Goal: Navigation & Orientation: Find specific page/section

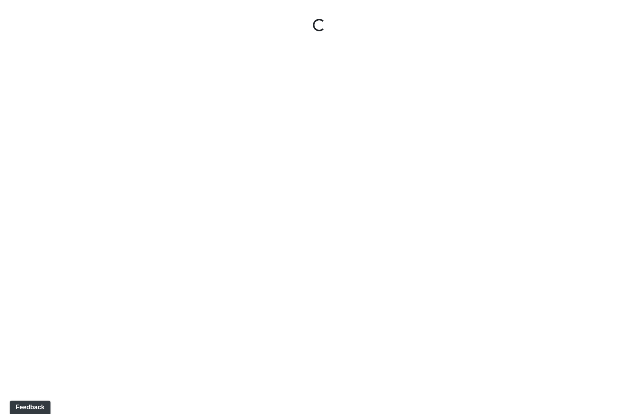
select select "9uukmqt69aq4bb2QwCGasV"
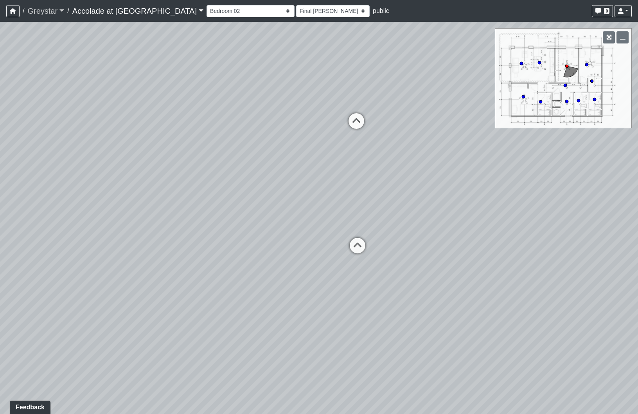
click at [51, 8] on link "Greystar" at bounding box center [45, 11] width 37 height 16
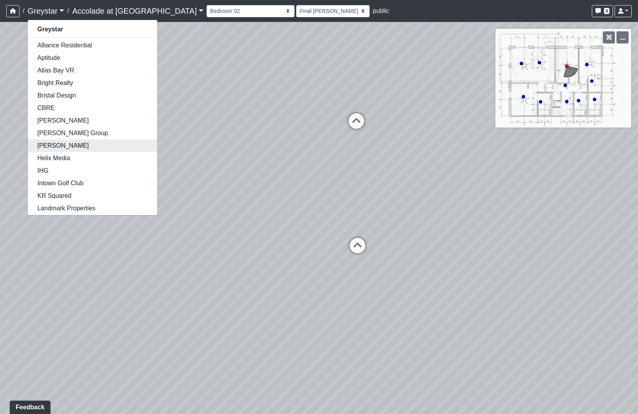
click at [64, 149] on link "[PERSON_NAME]" at bounding box center [92, 145] width 129 height 13
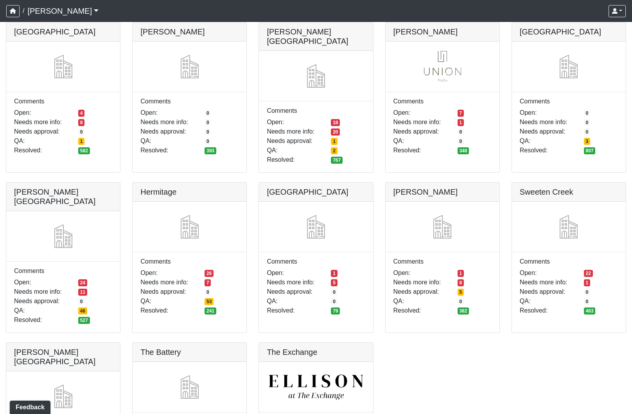
scroll to position [104, 0]
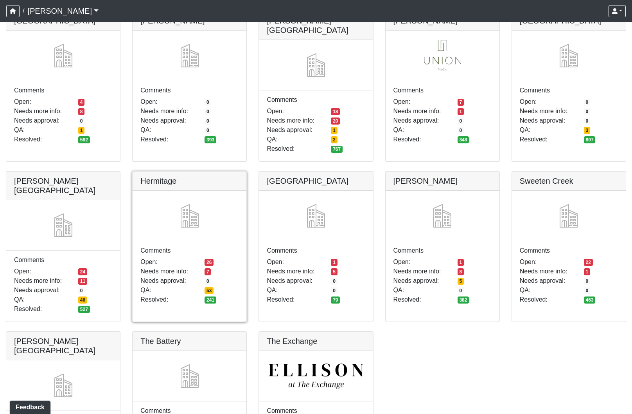
click at [199, 171] on link at bounding box center [190, 171] width 114 height 0
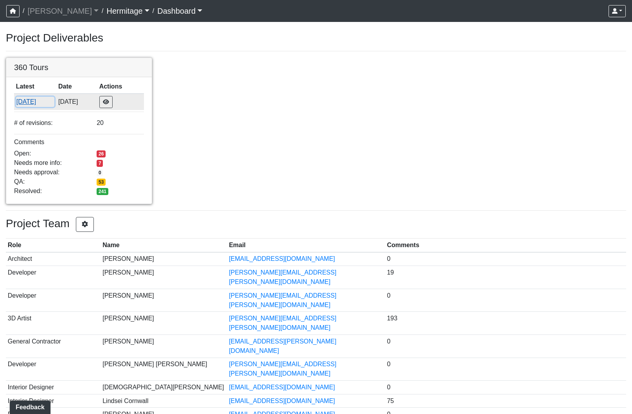
click at [34, 97] on button "6/25/2025" at bounding box center [35, 102] width 39 height 10
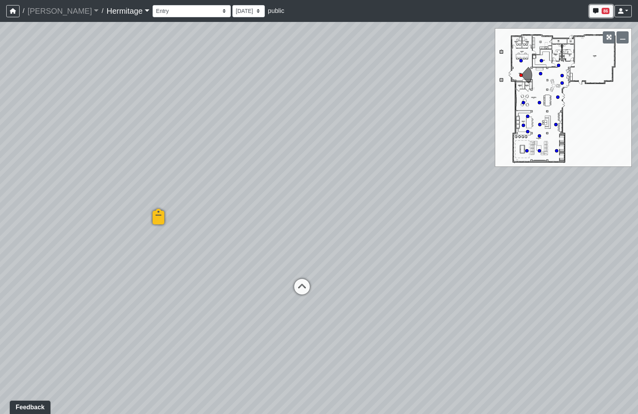
click at [598, 13] on icon "button" at bounding box center [595, 10] width 5 height 5
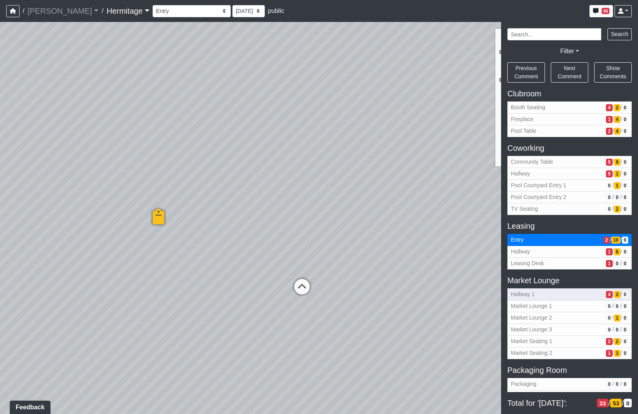
click at [522, 292] on span "Hallway 1" at bounding box center [557, 294] width 92 height 8
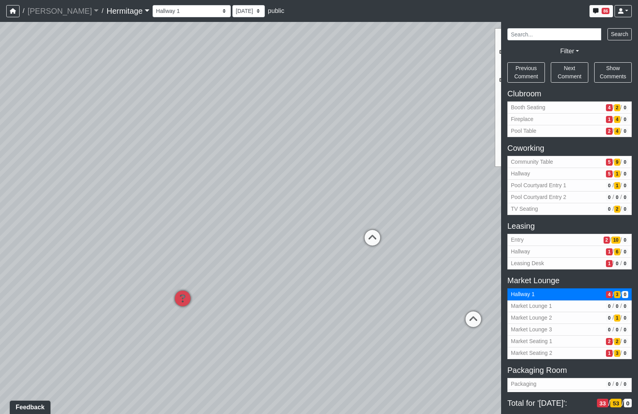
drag, startPoint x: 401, startPoint y: 205, endPoint x: 145, endPoint y: 184, distance: 257.5
click at [145, 184] on div "Loading... Leasing Desk Loading... Hallway Loading... Created by Lindsei Cornwa…" at bounding box center [319, 218] width 638 height 392
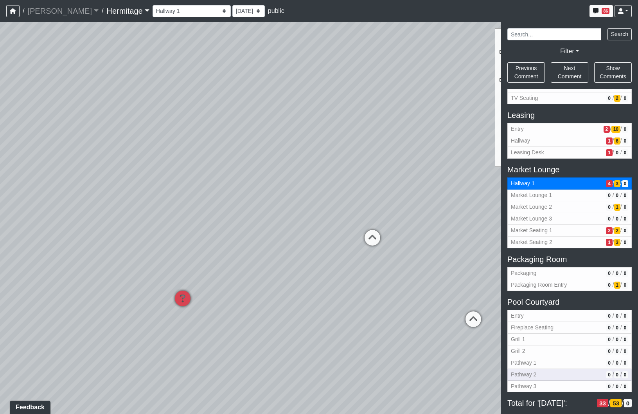
scroll to position [156, 0]
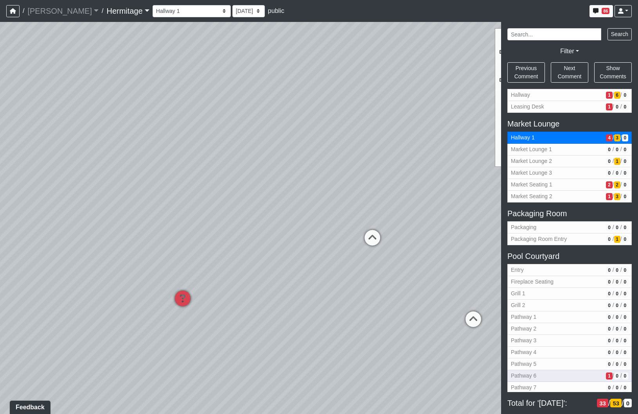
click at [558, 374] on span "Pathway 6" at bounding box center [557, 375] width 92 height 8
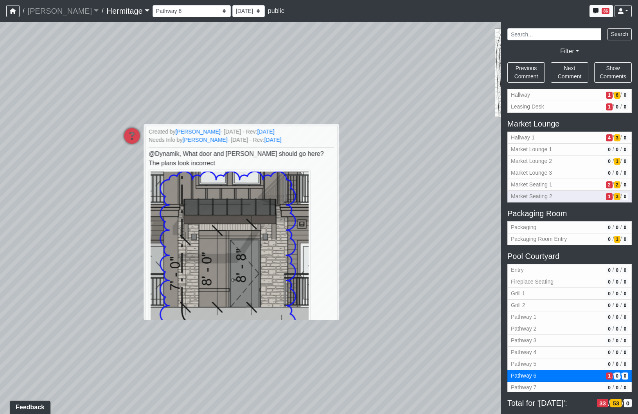
click at [559, 191] on button "Market Seating 2 1 / 3 / 0" at bounding box center [569, 197] width 124 height 12
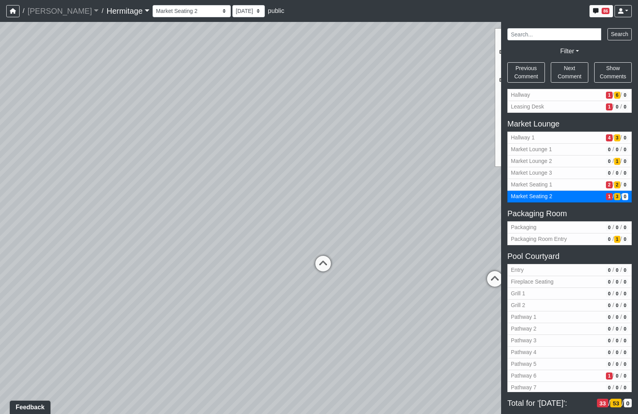
drag, startPoint x: 330, startPoint y: 169, endPoint x: 169, endPoint y: 324, distance: 223.3
click at [169, 324] on div "Loading... Leasing Desk Loading... Hallway Loading... Created by Lindsei Cornwa…" at bounding box center [319, 218] width 638 height 392
drag, startPoint x: 430, startPoint y: 141, endPoint x: 517, endPoint y: 244, distance: 135.2
click at [517, 244] on div "NON-CURRENT REVISION Loading... Leasing Desk Loading... Hallway Loading... Crea…" at bounding box center [319, 218] width 638 height 392
drag, startPoint x: 129, startPoint y: 222, endPoint x: 362, endPoint y: 190, distance: 235.4
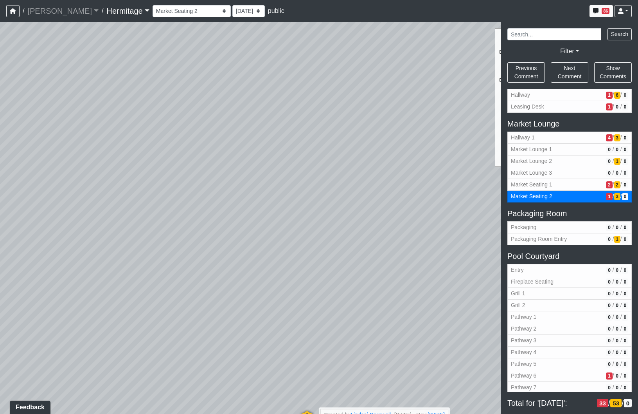
click at [362, 190] on div "Loading... Leasing Desk Loading... Hallway Loading... Created by Lindsei Cornwa…" at bounding box center [319, 218] width 638 height 392
drag, startPoint x: 120, startPoint y: 195, endPoint x: 486, endPoint y: 226, distance: 367.5
click at [481, 228] on div "Loading... Leasing Desk Loading... Hallway Loading... Created by Lindsei Cornwa…" at bounding box center [319, 218] width 638 height 392
click at [306, 315] on icon at bounding box center [302, 317] width 23 height 23
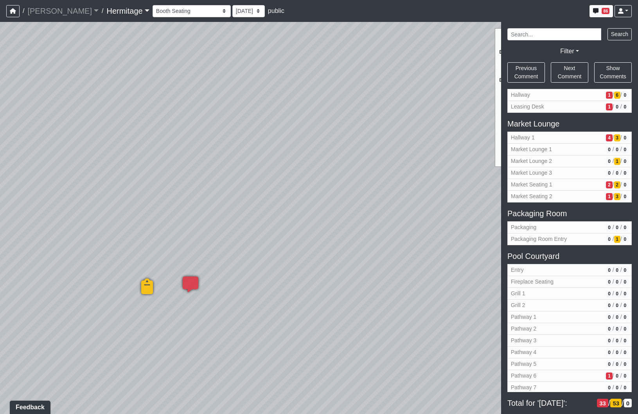
drag, startPoint x: 444, startPoint y: 259, endPoint x: 85, endPoint y: 260, distance: 359.1
click at [95, 251] on div "Loading... Leasing Desk Loading... Hallway Loading... Created by Lindsei Cornwa…" at bounding box center [319, 218] width 638 height 392
drag, startPoint x: 48, startPoint y: 261, endPoint x: 86, endPoint y: 227, distance: 51.6
click at [14, 259] on div "Loading... Leasing Desk Loading... Hallway Loading... Created by Lindsei Cornwa…" at bounding box center [319, 218] width 638 height 392
drag, startPoint x: 260, startPoint y: 209, endPoint x: -129, endPoint y: 38, distance: 425.7
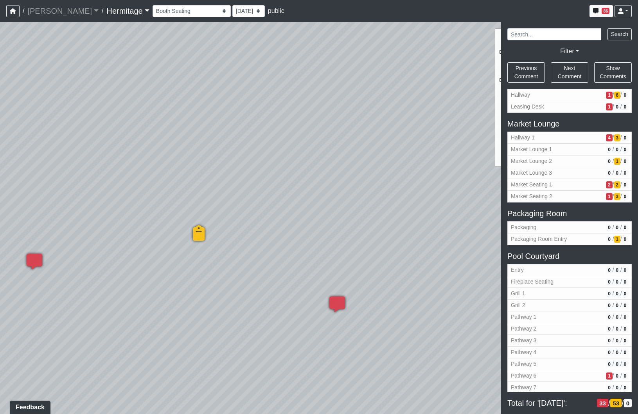
click at [0, 38] on html "/ Flournoy Flournoy Loading... / Hermitage Hermitage Loading... Hermitage Hermi…" at bounding box center [319, 207] width 638 height 414
drag, startPoint x: 396, startPoint y: 209, endPoint x: -2, endPoint y: 303, distance: 408.7
click at [0, 303] on html "/ Flournoy Flournoy Loading... / Hermitage Hermitage Loading... Hermitage Hermi…" at bounding box center [319, 207] width 638 height 414
drag, startPoint x: 336, startPoint y: 230, endPoint x: 336, endPoint y: 133, distance: 97.0
click at [337, 133] on div "Loading... Leasing Desk Loading... Hallway Loading... Created by Lindsei Cornwa…" at bounding box center [319, 218] width 638 height 392
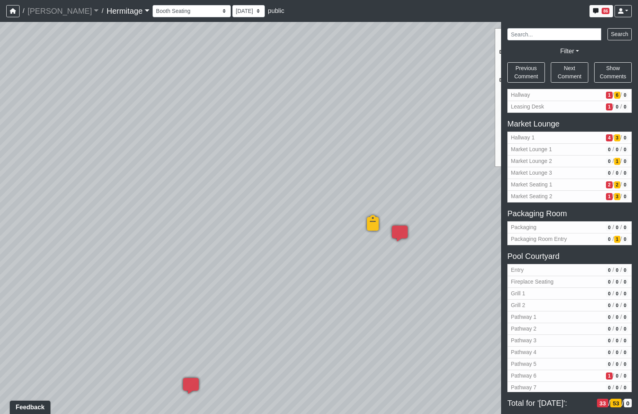
drag, startPoint x: 48, startPoint y: 246, endPoint x: 245, endPoint y: 239, distance: 197.3
click at [245, 239] on div "Loading... Leasing Desk Loading... Hallway Loading... Created by Lindsei Cornwa…" at bounding box center [319, 218] width 638 height 392
drag, startPoint x: 268, startPoint y: 192, endPoint x: 426, endPoint y: 149, distance: 163.9
click at [426, 149] on div "Loading... Leasing Desk Loading... Hallway Loading... Created by Lindsei Cornwa…" at bounding box center [319, 218] width 638 height 392
drag, startPoint x: 390, startPoint y: 272, endPoint x: 558, endPoint y: 279, distance: 168.0
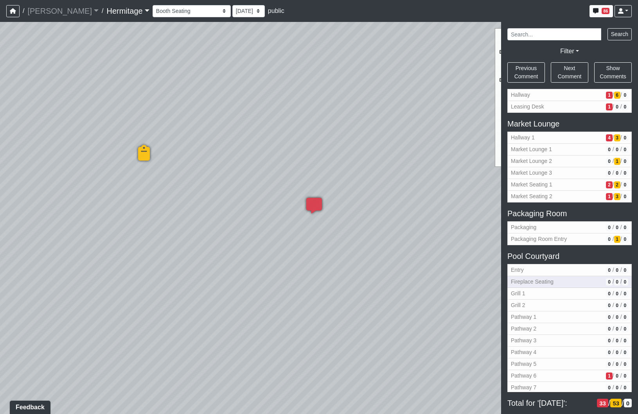
click at [558, 279] on div "NON-CURRENT REVISION Loading... Leasing Desk Loading... Hallway Loading... Crea…" at bounding box center [319, 218] width 638 height 392
drag, startPoint x: 196, startPoint y: 164, endPoint x: 418, endPoint y: 227, distance: 231.1
click at [418, 227] on div "Loading... Leasing Desk Loading... Hallway Loading... Created by Lindsei Cornwa…" at bounding box center [319, 218] width 638 height 392
click at [250, 184] on icon at bounding box center [255, 188] width 23 height 23
drag, startPoint x: 390, startPoint y: 223, endPoint x: 2, endPoint y: 342, distance: 406.2
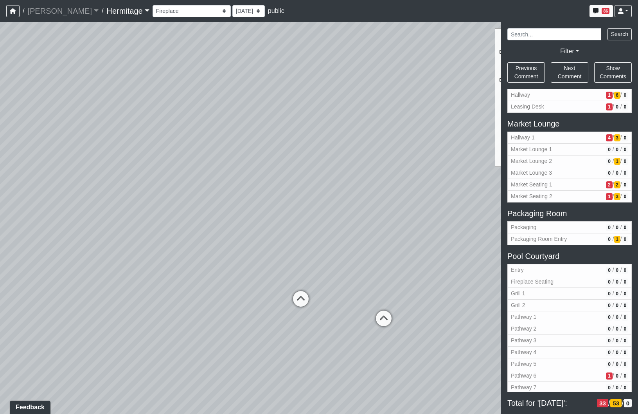
click at [23, 348] on div "Loading... Leasing Desk Loading... Hallway Loading... Created by Lindsei Cornwa…" at bounding box center [319, 218] width 638 height 392
drag, startPoint x: 356, startPoint y: 214, endPoint x: 29, endPoint y: 320, distance: 344.4
click at [26, 334] on div "Loading... Leasing Desk Loading... Hallway Loading... Created by Lindsei Cornwa…" at bounding box center [319, 218] width 638 height 392
drag, startPoint x: 199, startPoint y: 186, endPoint x: 318, endPoint y: 11, distance: 212.4
click at [318, 11] on div "/ Flournoy Flournoy Loading... / Hermitage Hermitage Loading... Hermitage Hermi…" at bounding box center [319, 207] width 638 height 414
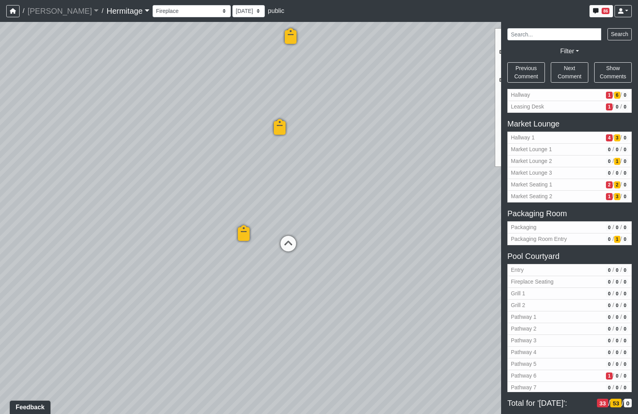
drag, startPoint x: 107, startPoint y: 170, endPoint x: 411, endPoint y: 147, distance: 305.2
click at [413, 147] on div "Loading... Leasing Desk Loading... Hallway Loading... Created by Lindsei Cornwa…" at bounding box center [319, 218] width 638 height 392
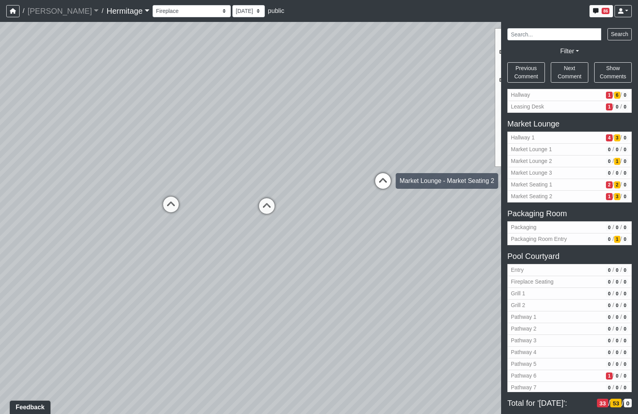
click at [384, 177] on icon at bounding box center [382, 184] width 23 height 23
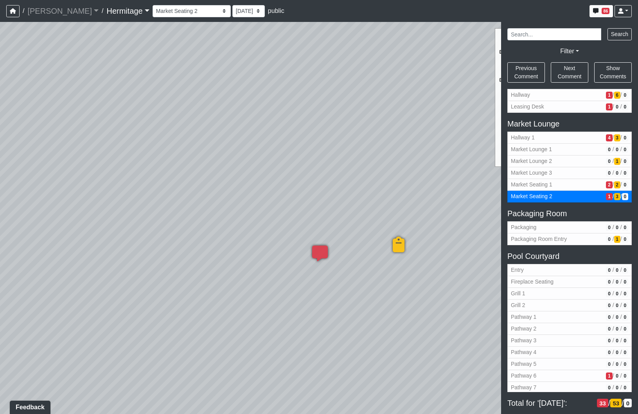
drag, startPoint x: 424, startPoint y: 146, endPoint x: 92, endPoint y: 110, distance: 334.1
click at [92, 110] on div "Loading... Leasing Desk Loading... Hallway Loading... Created by Lindsei Cornwa…" at bounding box center [319, 218] width 638 height 392
drag, startPoint x: 185, startPoint y: 340, endPoint x: 123, endPoint y: 324, distance: 64.3
click at [59, 349] on div "Loading... Leasing Desk Loading... Hallway Loading... Created by Lindsei Cornwa…" at bounding box center [319, 218] width 638 height 392
drag, startPoint x: 192, startPoint y: 319, endPoint x: 469, endPoint y: 387, distance: 285.4
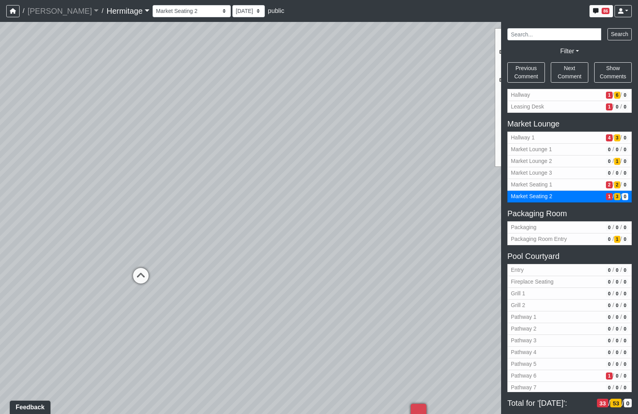
click at [469, 387] on div "Loading... Leasing Desk Loading... Hallway Loading... Created by Lindsei Cornwa…" at bounding box center [319, 218] width 638 height 392
drag, startPoint x: 135, startPoint y: 352, endPoint x: 541, endPoint y: 381, distance: 406.3
click at [543, 381] on div "NON-CURRENT REVISION Loading... Leasing Desk Loading... Hallway Loading... Crea…" at bounding box center [319, 218] width 638 height 392
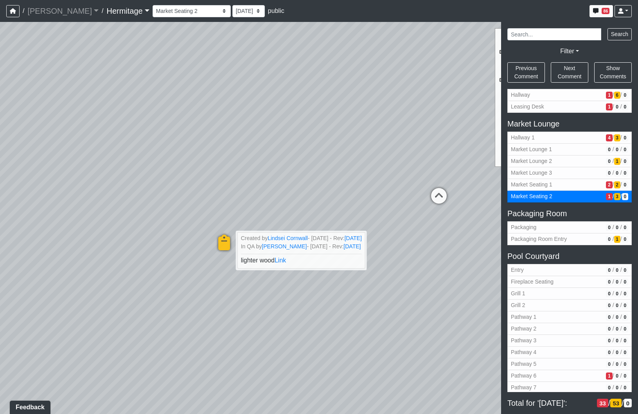
drag, startPoint x: 281, startPoint y: 223, endPoint x: 265, endPoint y: 166, distance: 59.3
click at [265, 166] on div "Loading... Leasing Desk Loading... Hallway Loading... Created by Lindsei Cornwa…" at bounding box center [319, 218] width 638 height 392
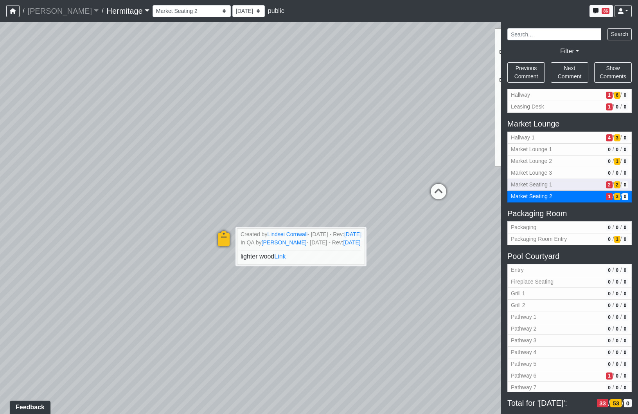
click at [530, 182] on span "Market Seating 1" at bounding box center [557, 184] width 92 height 8
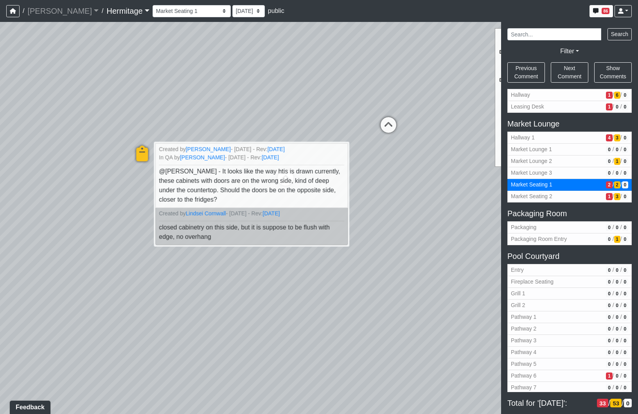
drag, startPoint x: 327, startPoint y: 300, endPoint x: 2, endPoint y: 316, distance: 325.1
click at [45, 327] on div "Loading... Leasing Desk Loading... Hallway Loading... Created by Lindsei Cornwa…" at bounding box center [319, 218] width 638 height 392
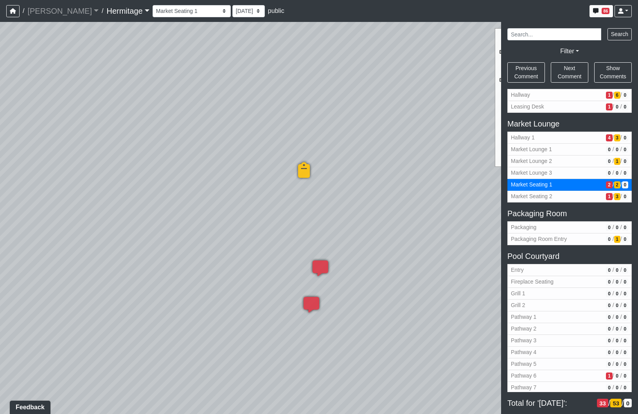
drag, startPoint x: 463, startPoint y: 327, endPoint x: 396, endPoint y: 211, distance: 133.5
click at [396, 211] on div "Loading... Leasing Desk Loading... Hallway Loading... Created by Lindsei Cornwa…" at bounding box center [319, 218] width 638 height 392
drag, startPoint x: 214, startPoint y: 382, endPoint x: -16, endPoint y: 471, distance: 246.4
click at [0, 413] on html "/ Flournoy Flournoy Loading... / Hermitage Hermitage Loading... Hermitage Hermi…" at bounding box center [319, 207] width 638 height 414
drag, startPoint x: 261, startPoint y: 234, endPoint x: 65, endPoint y: 387, distance: 249.2
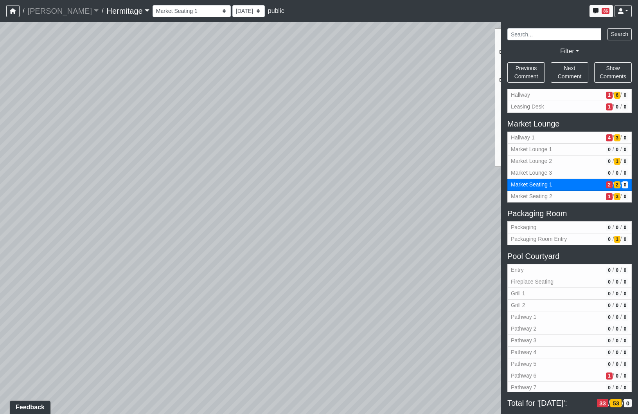
click at [65, 387] on div "Loading... Leasing Desk Loading... Hallway Loading... Created by Lindsei Cornwa…" at bounding box center [319, 218] width 638 height 392
drag, startPoint x: 276, startPoint y: 307, endPoint x: 428, endPoint y: 212, distance: 179.0
click at [424, 216] on div "Loading... Leasing Desk Loading... Hallway Loading... Created by Lindsei Cornwa…" at bounding box center [319, 218] width 638 height 392
drag, startPoint x: 195, startPoint y: 255, endPoint x: 472, endPoint y: 288, distance: 278.9
click at [462, 287] on div "Loading... Leasing Desk Loading... Hallway Loading... Created by Lindsei Cornwa…" at bounding box center [319, 218] width 638 height 392
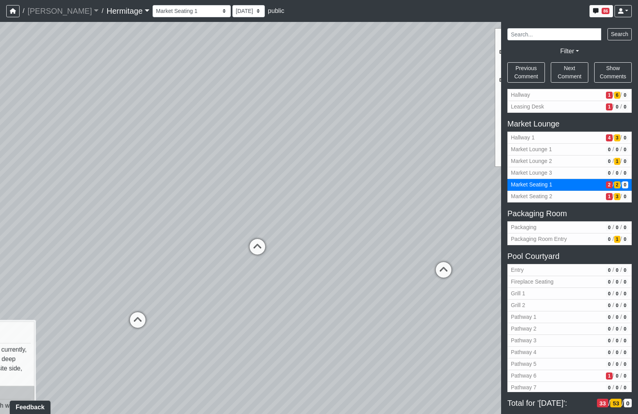
drag, startPoint x: 42, startPoint y: 342, endPoint x: 278, endPoint y: 263, distance: 248.4
click at [278, 263] on div "Loading... Leasing Desk Loading... Hallway Loading... Created by Lindsei Cornwa…" at bounding box center [319, 218] width 638 height 392
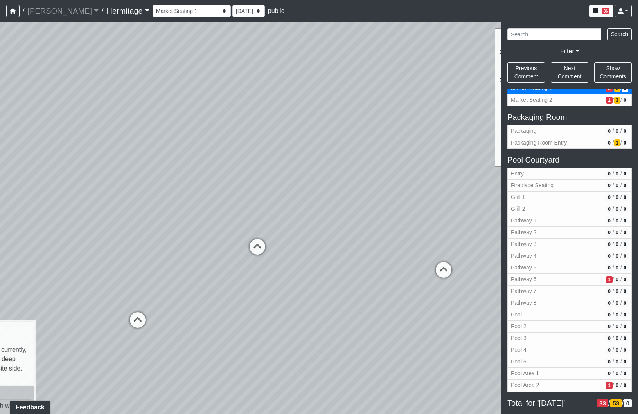
scroll to position [261, 0]
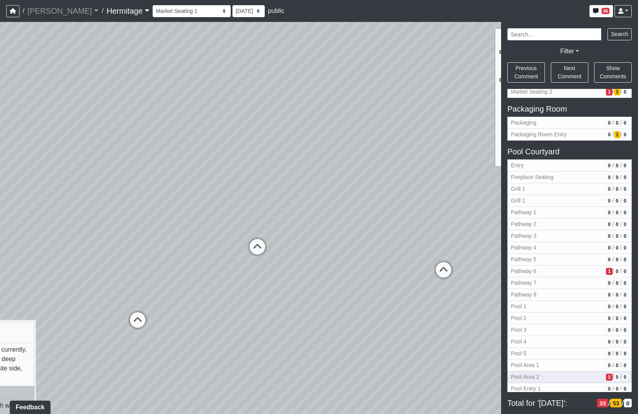
click at [548, 377] on span "Pool Area 2" at bounding box center [557, 376] width 92 height 8
select select "9nX3VUmYpDqiuEBmQkWG1s"
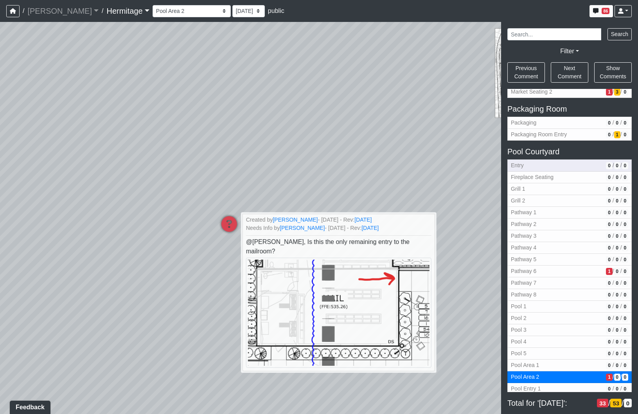
drag, startPoint x: 437, startPoint y: 72, endPoint x: 530, endPoint y: 159, distance: 127.6
click at [530, 159] on div "NON-CURRENT REVISION" at bounding box center [319, 218] width 638 height 392
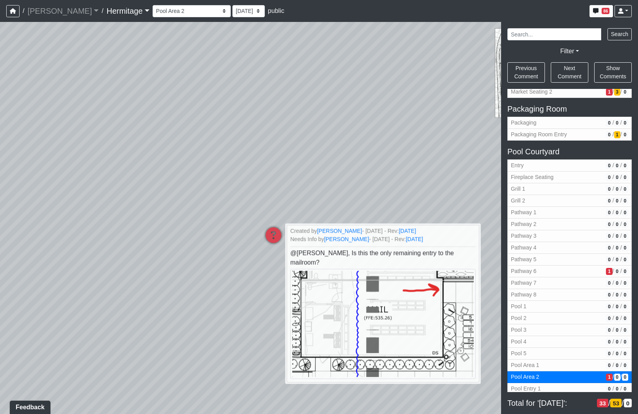
drag, startPoint x: 184, startPoint y: 240, endPoint x: 242, endPoint y: 261, distance: 61.5
click at [242, 261] on div "Loading... Leasing Desk Loading... Hallway Loading... Created by Lindsei Cornwa…" at bounding box center [319, 218] width 638 height 392
